Goal: Check status: Check status

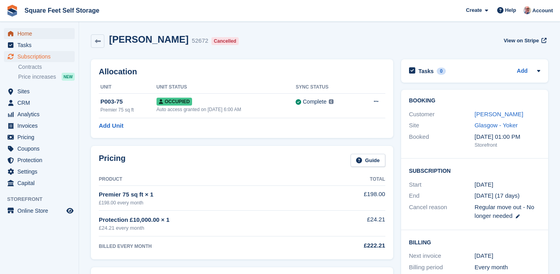
click at [36, 36] on span "Home" at bounding box center [40, 33] width 47 height 11
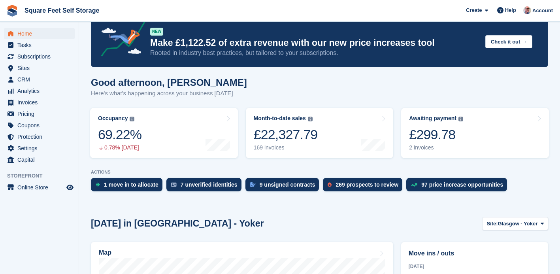
scroll to position [15, 0]
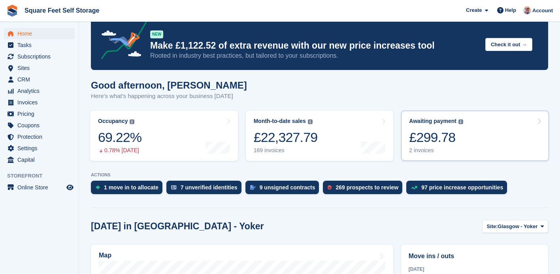
click at [444, 148] on div "2 invoices" at bounding box center [436, 150] width 54 height 7
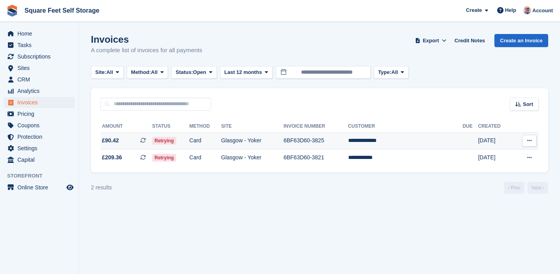
click at [189, 140] on td "Retrying" at bounding box center [170, 140] width 37 height 17
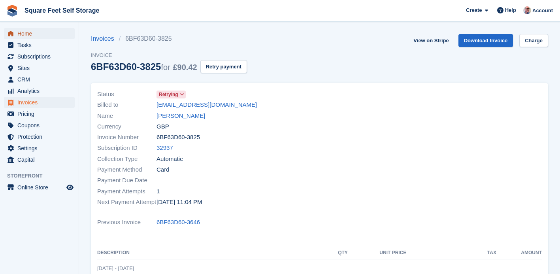
click at [29, 33] on span "Home" at bounding box center [40, 33] width 47 height 11
